Goal: Task Accomplishment & Management: Manage account settings

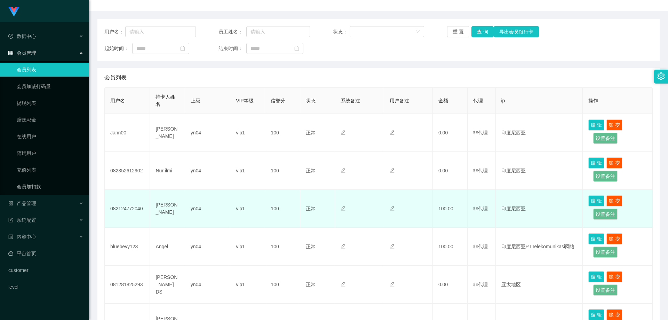
scroll to position [139, 0]
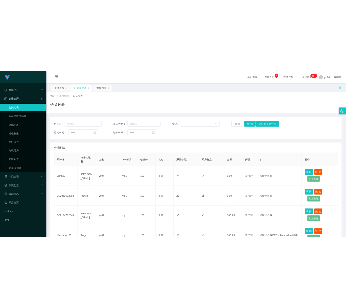
scroll to position [139, 0]
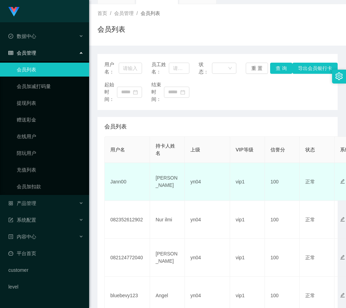
scroll to position [70, 0]
